Goal: Task Accomplishment & Management: Manage account settings

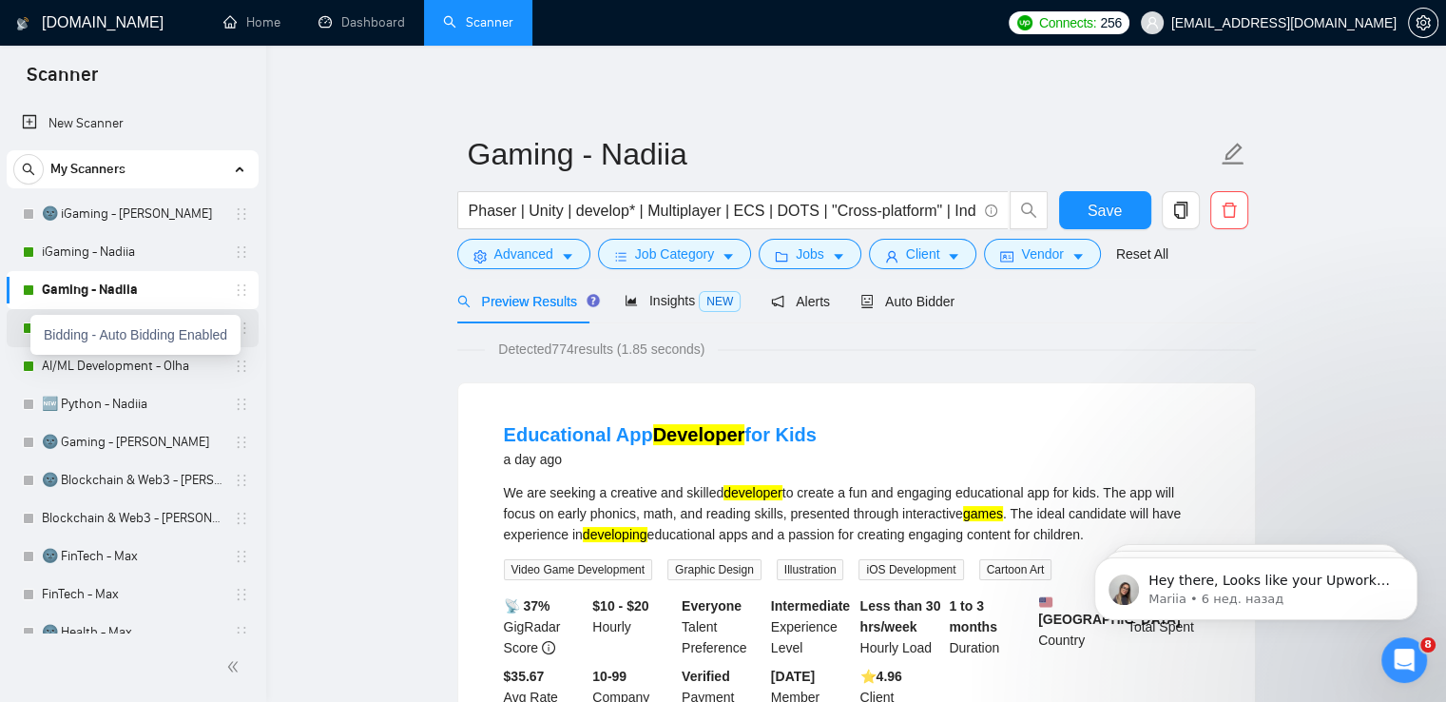
click at [27, 326] on div at bounding box center [28, 327] width 11 height 11
click at [129, 325] on div "Bidding - Auto Bidding Enabled" at bounding box center [135, 335] width 210 height 40
click at [100, 333] on link "Python - Olha" at bounding box center [132, 328] width 181 height 38
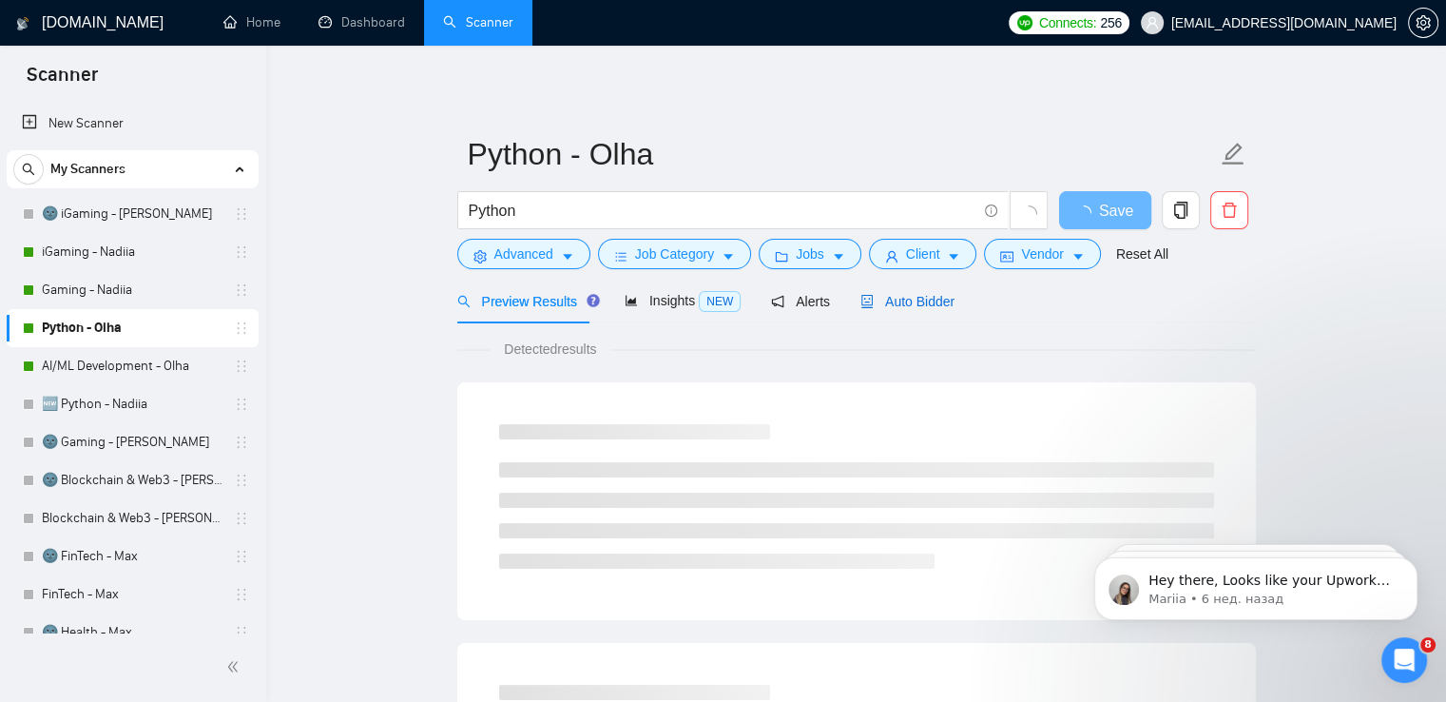
click at [916, 304] on span "Auto Bidder" at bounding box center [907, 301] width 94 height 15
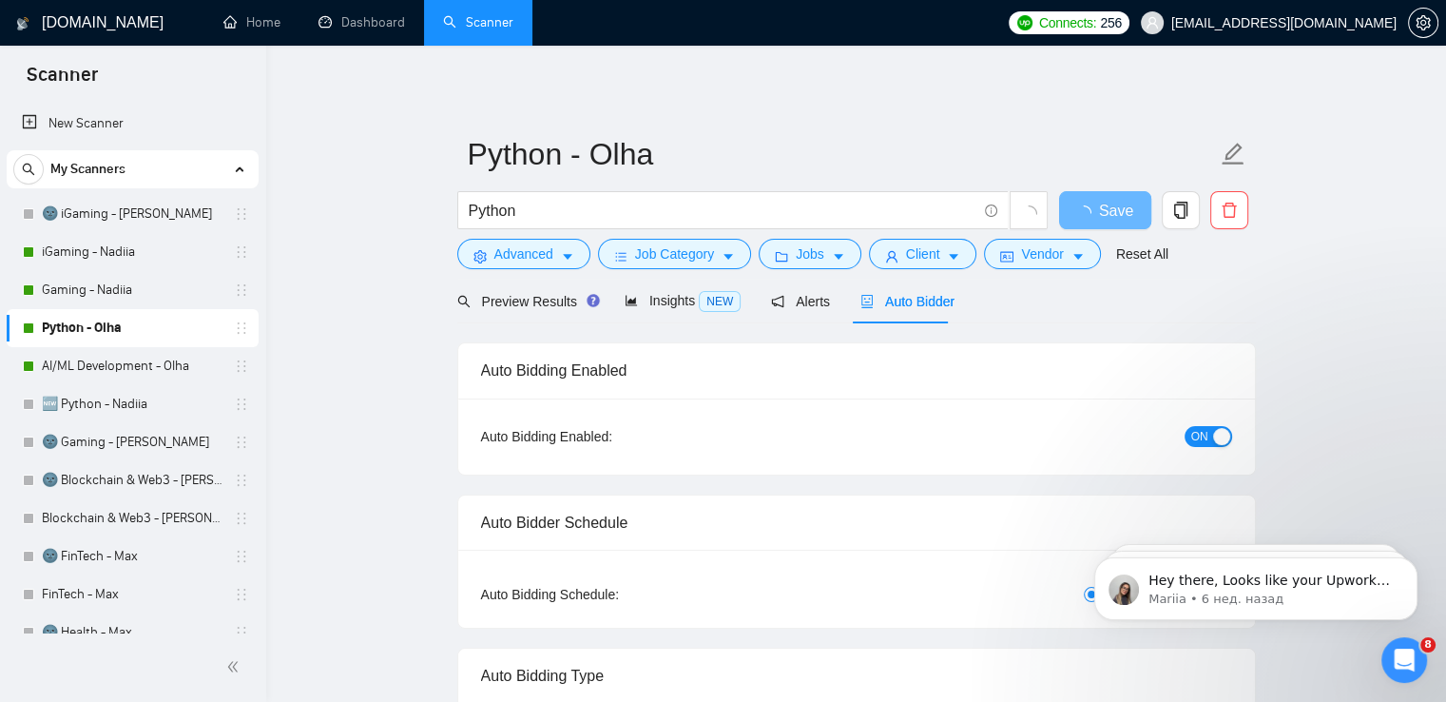
checkbox input "true"
click at [1218, 440] on div "button" at bounding box center [1221, 436] width 17 height 17
